Goal: Information Seeking & Learning: Learn about a topic

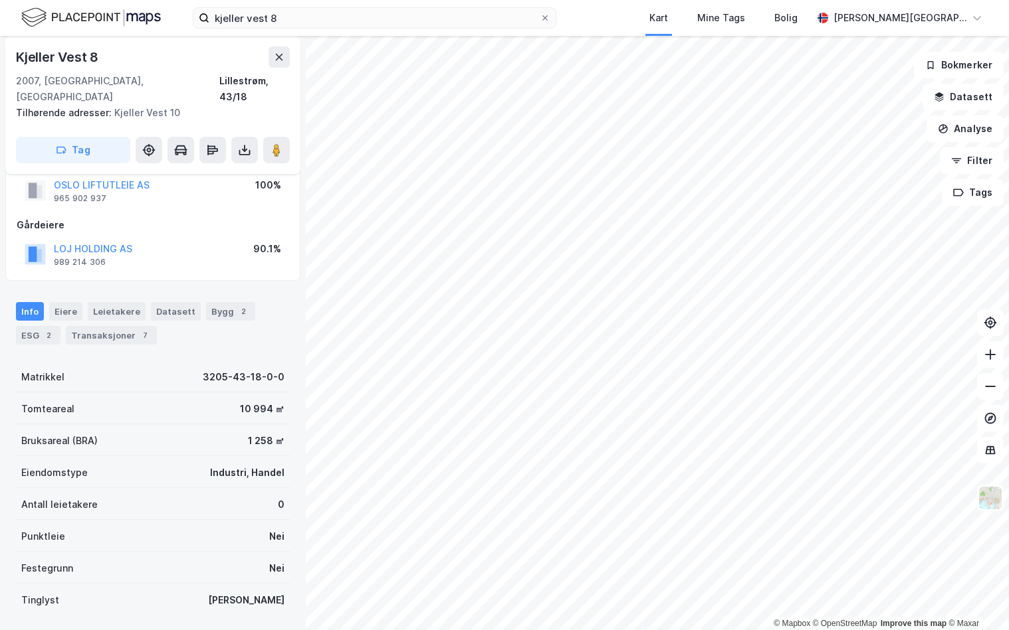
scroll to position [48, 0]
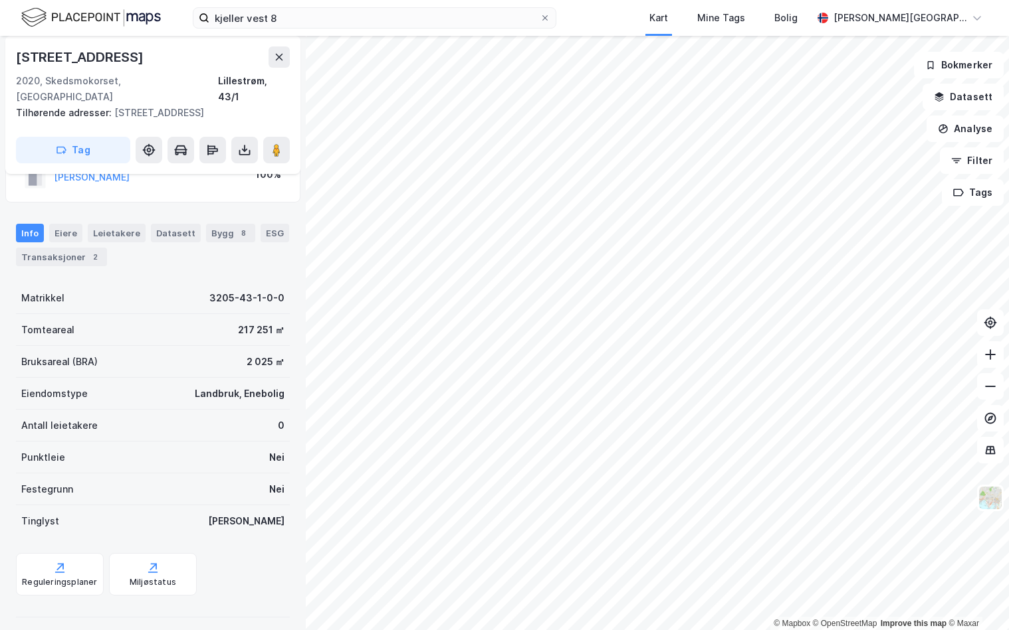
scroll to position [41, 0]
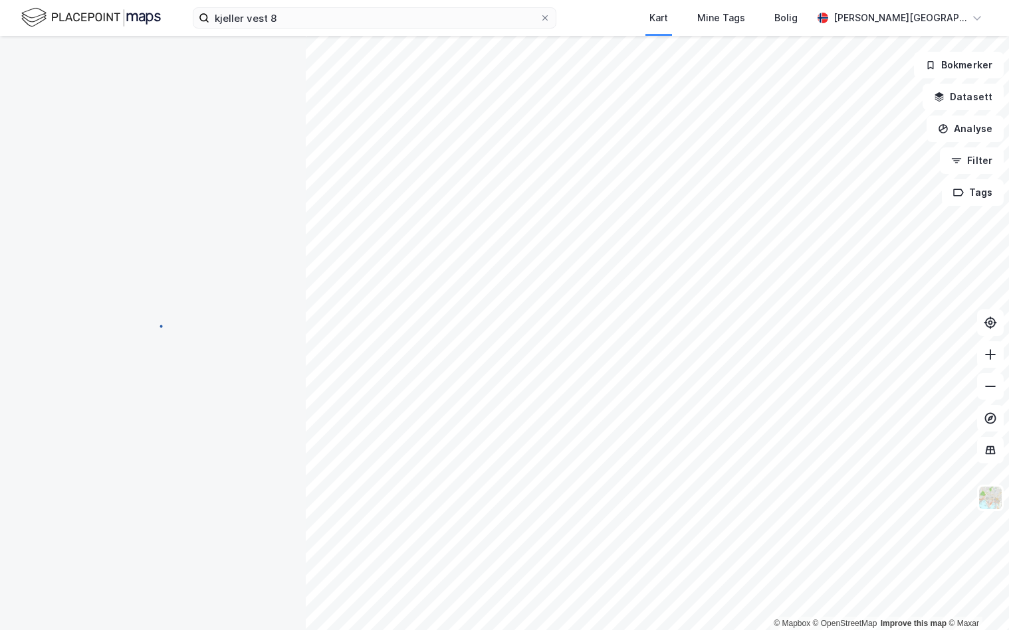
scroll to position [41, 0]
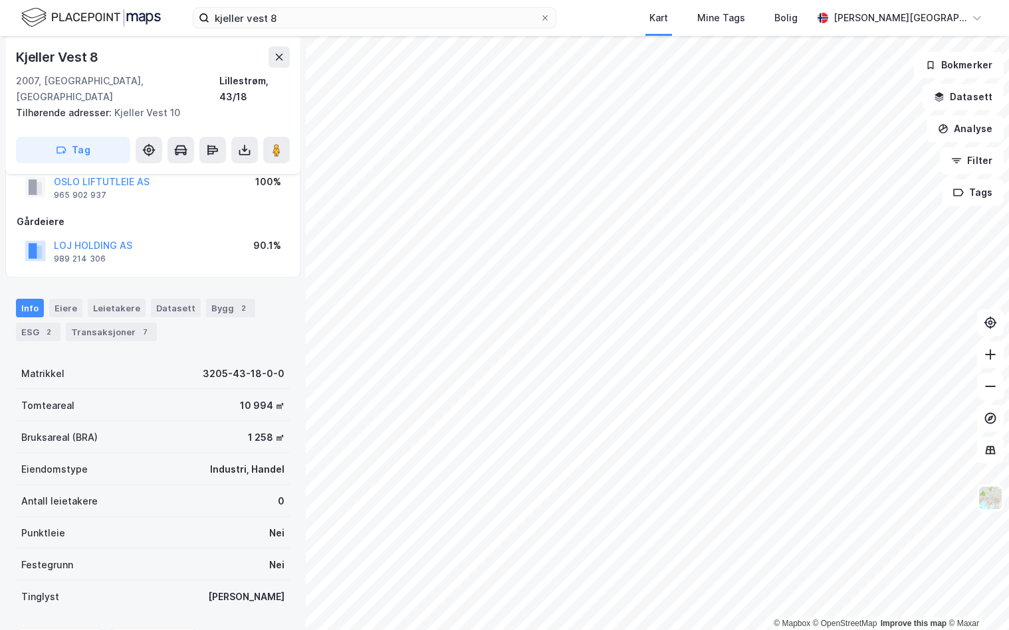
click at [691, 399] on div "© Mapbox © OpenStreetMap Improve this map © [PERSON_NAME] Vest 8 2007, [GEOGRAP…" at bounding box center [504, 333] width 1009 height 595
click at [278, 144] on image at bounding box center [276, 150] width 8 height 13
